Goal: Transaction & Acquisition: Subscribe to service/newsletter

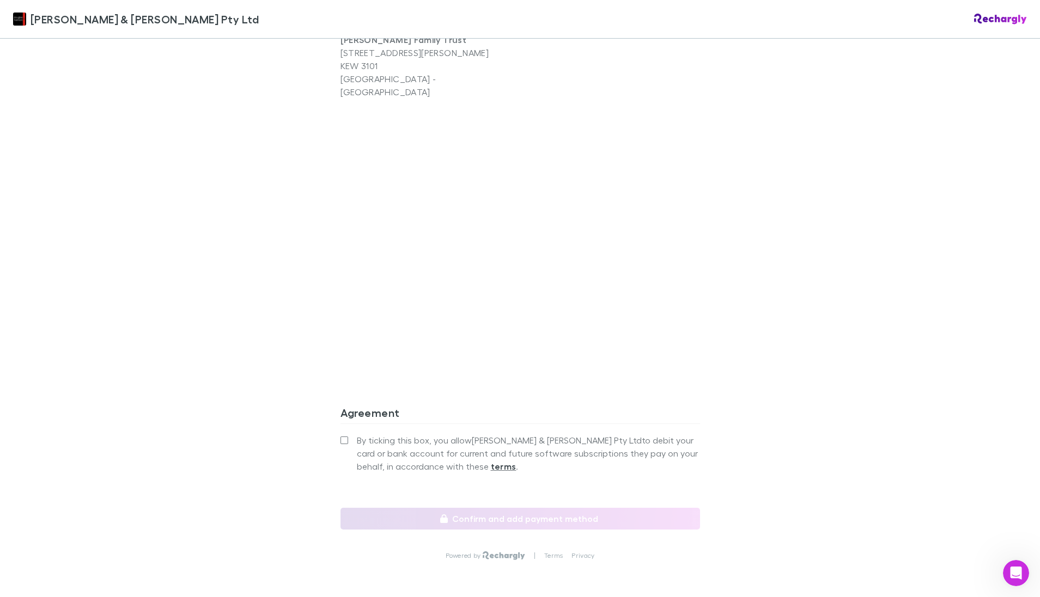
scroll to position [810, 0]
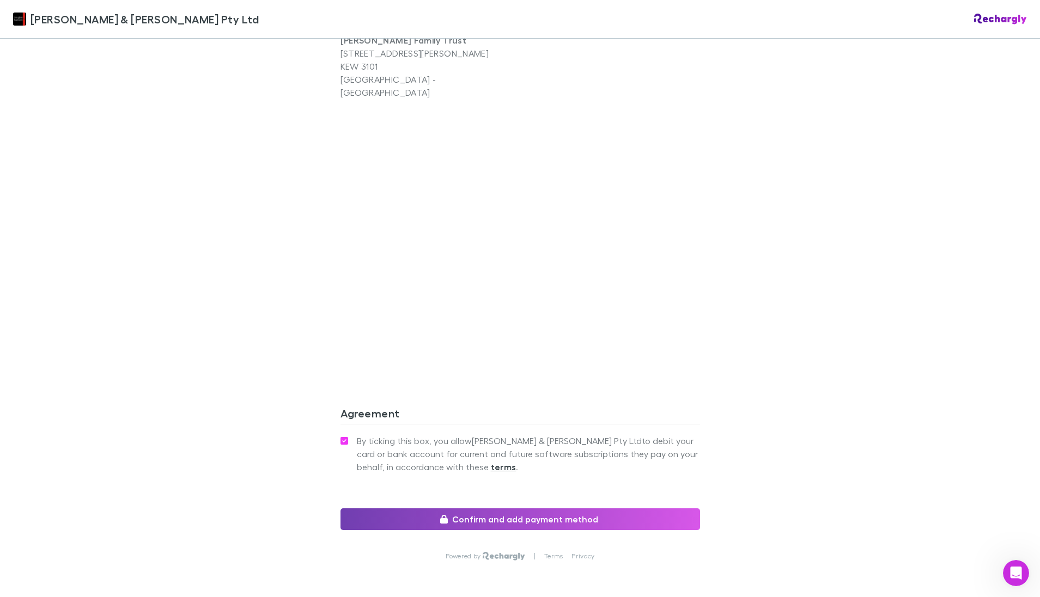
click at [515, 509] on button "Confirm and add payment method" at bounding box center [519, 520] width 359 height 22
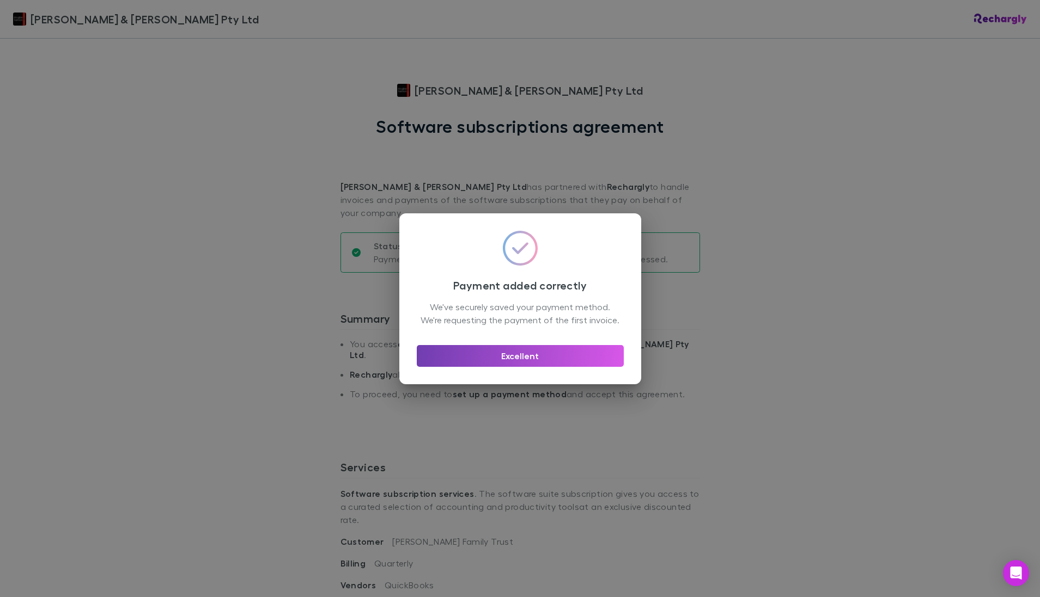
click at [519, 363] on button "Excellent" at bounding box center [520, 356] width 207 height 22
